Goal: Find specific page/section

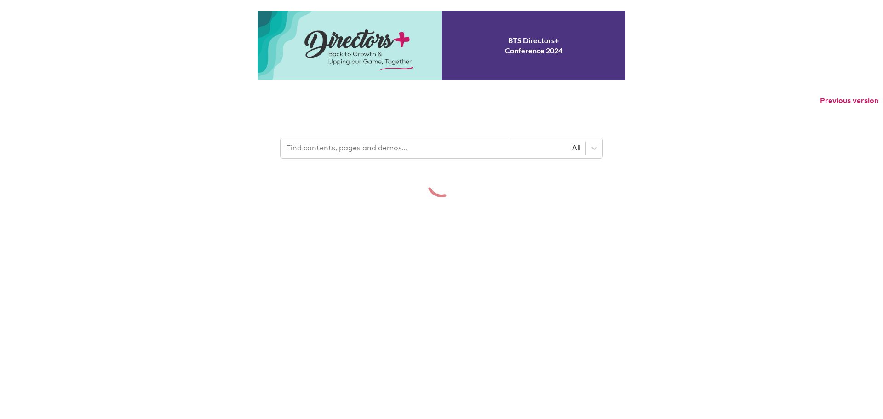
click at [400, 164] on header "All" at bounding box center [441, 144] width 883 height 48
click at [398, 158] on input "text" at bounding box center [395, 148] width 230 height 20
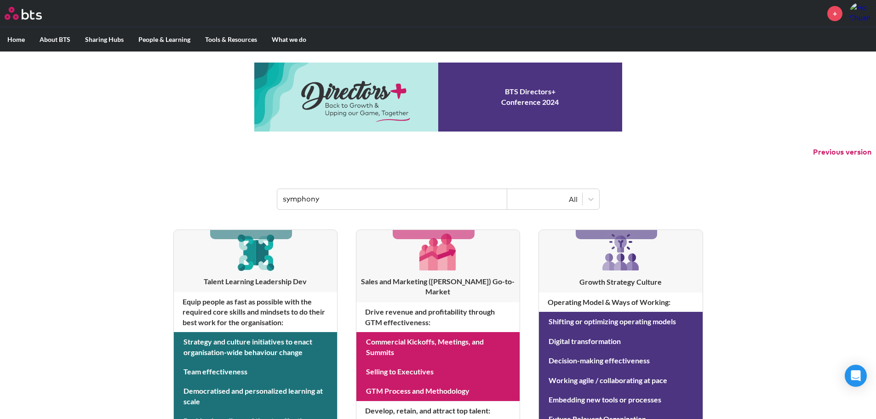
type input "symphony"
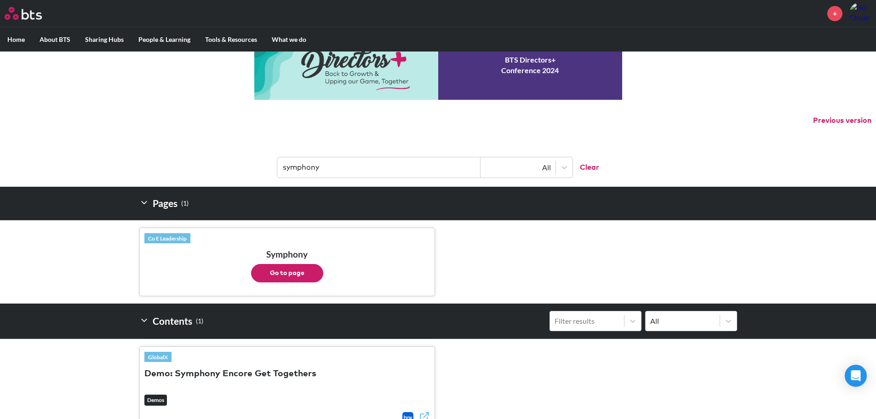
scroll to position [46, 0]
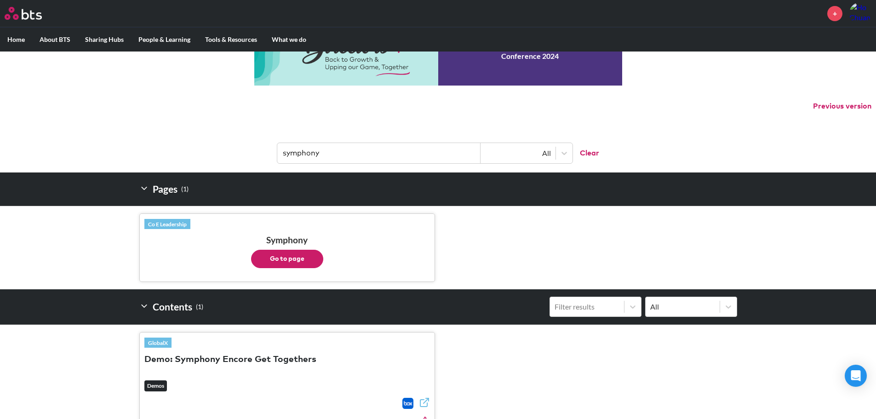
click at [316, 264] on button "Go to page" at bounding box center [287, 259] width 72 height 18
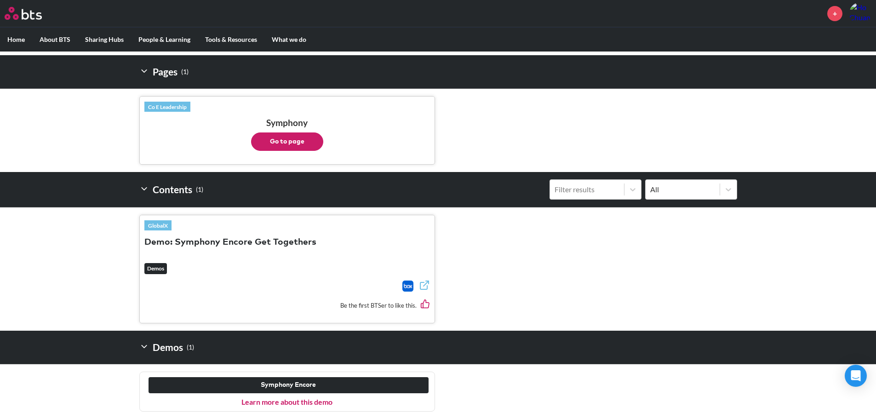
click at [287, 144] on button "Go to page" at bounding box center [287, 141] width 72 height 18
type input "symp"
